Goal: Information Seeking & Learning: Learn about a topic

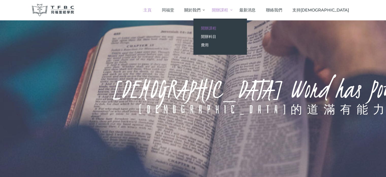
click at [216, 27] on span "開辦課程" at bounding box center [208, 28] width 15 height 5
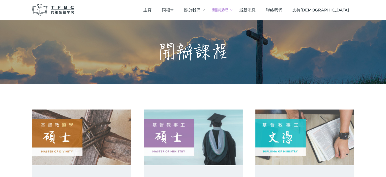
scroll to position [102, 0]
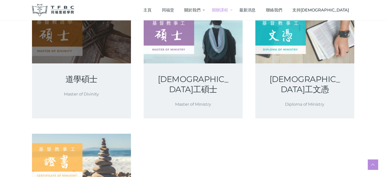
click at [81, 56] on link at bounding box center [81, 36] width 99 height 56
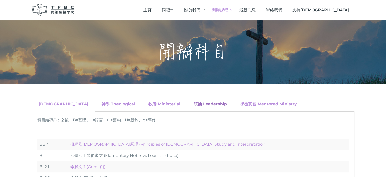
click at [194, 104] on link "領袖 Leadership" at bounding box center [210, 103] width 33 height 5
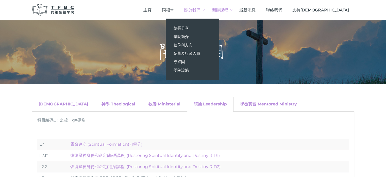
click at [207, 13] on link "關於我們" at bounding box center [192, 10] width 27 height 15
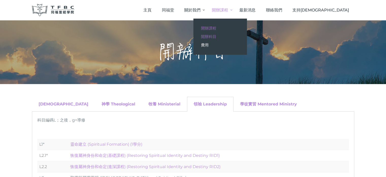
click at [216, 26] on span "開辦課程" at bounding box center [208, 28] width 15 height 5
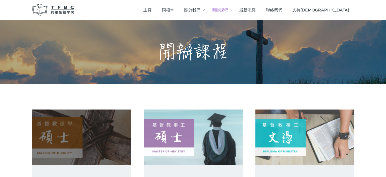
click at [80, 152] on link at bounding box center [81, 137] width 99 height 56
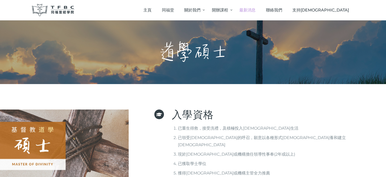
click at [256, 11] on span "最新消息" at bounding box center [248, 10] width 16 height 5
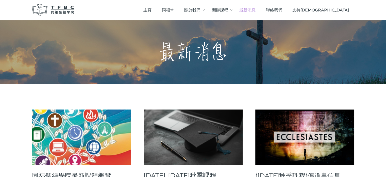
scroll to position [102, 0]
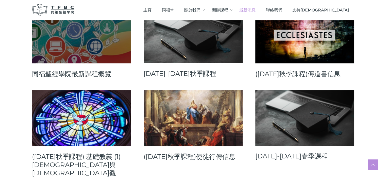
click at [98, 40] on link at bounding box center [81, 36] width 99 height 56
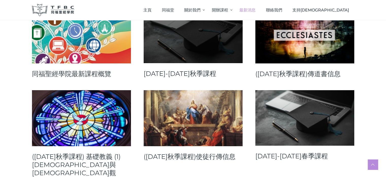
click at [195, 49] on link at bounding box center [193, 35] width 99 height 55
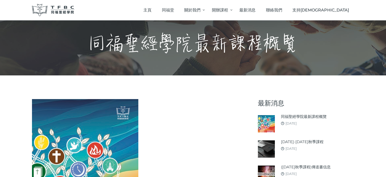
scroll to position [3, 0]
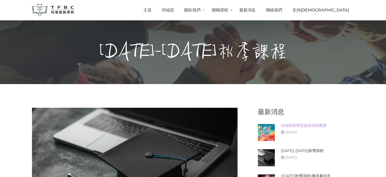
click at [301, 125] on link "同福聖經學院最新課程概覽" at bounding box center [304, 125] width 46 height 6
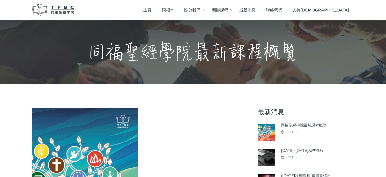
scroll to position [102, 0]
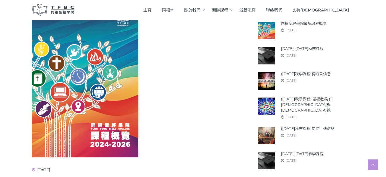
click at [81, 91] on img at bounding box center [85, 81] width 106 height 151
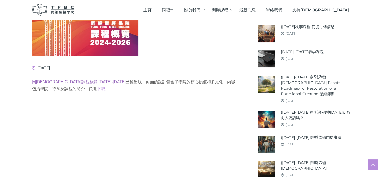
click at [79, 82] on link "同[DEMOGRAPHIC_DATA]課程概覽 [DATE]-[DATE]" at bounding box center [79, 82] width 94 height 4
